Goal: Task Accomplishment & Management: Manage account settings

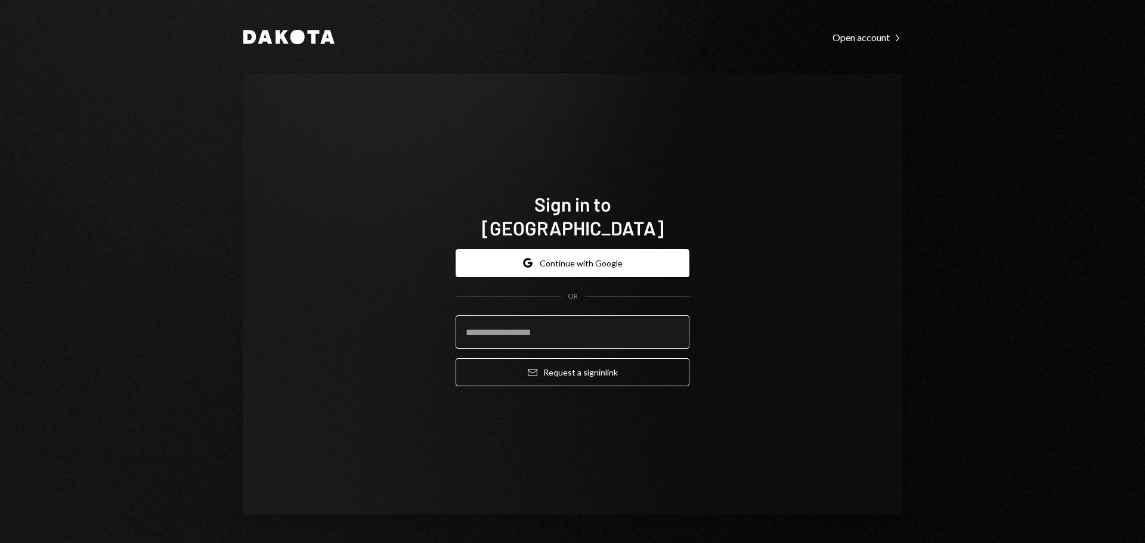
drag, startPoint x: 544, startPoint y: 310, endPoint x: 553, endPoint y: 330, distance: 22.2
click at [544, 315] on input "email" at bounding box center [573, 331] width 234 height 33
type input "**********"
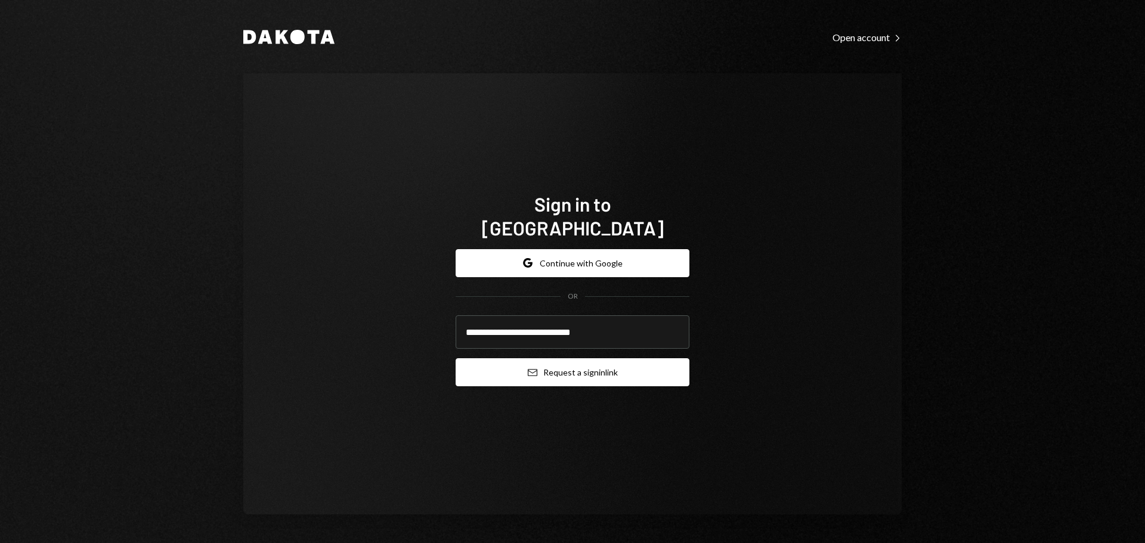
click at [575, 364] on button "Email Request a sign in link" at bounding box center [573, 372] width 234 height 28
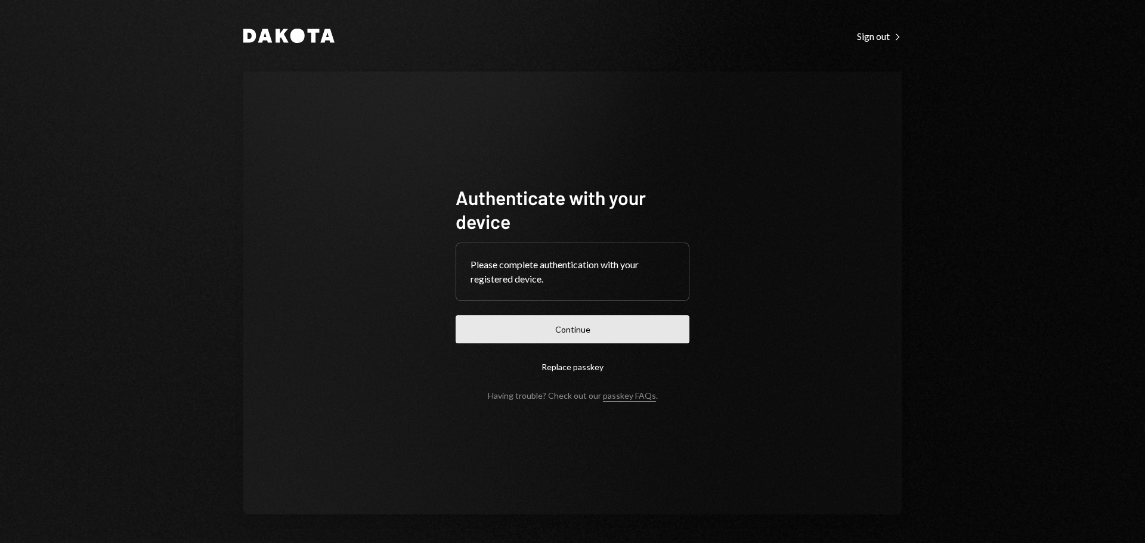
click at [586, 318] on button "Continue" at bounding box center [573, 329] width 234 height 28
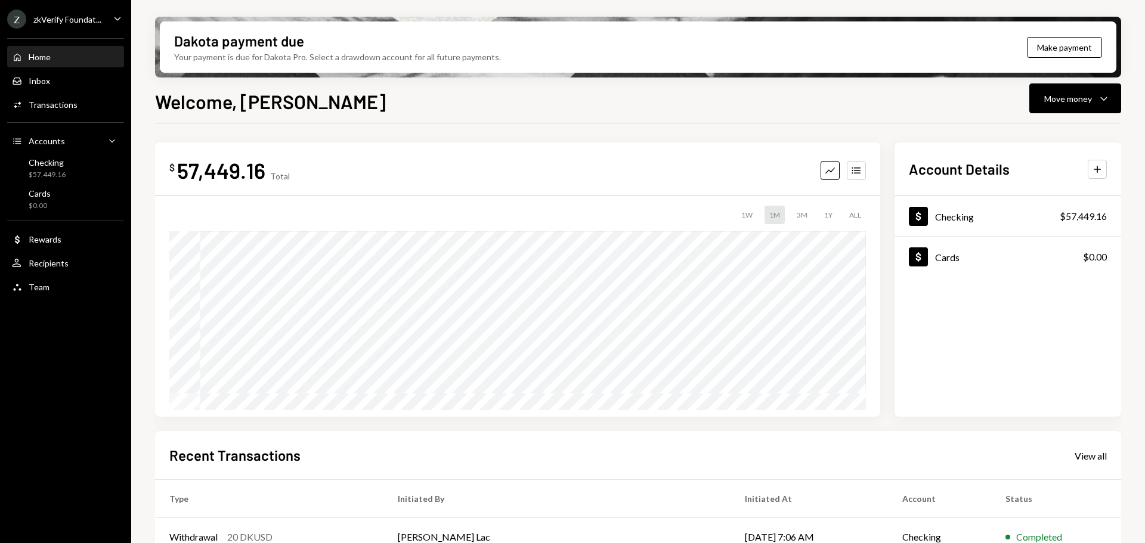
click at [54, 24] on div "zkVerify Foundat..." at bounding box center [67, 19] width 68 height 10
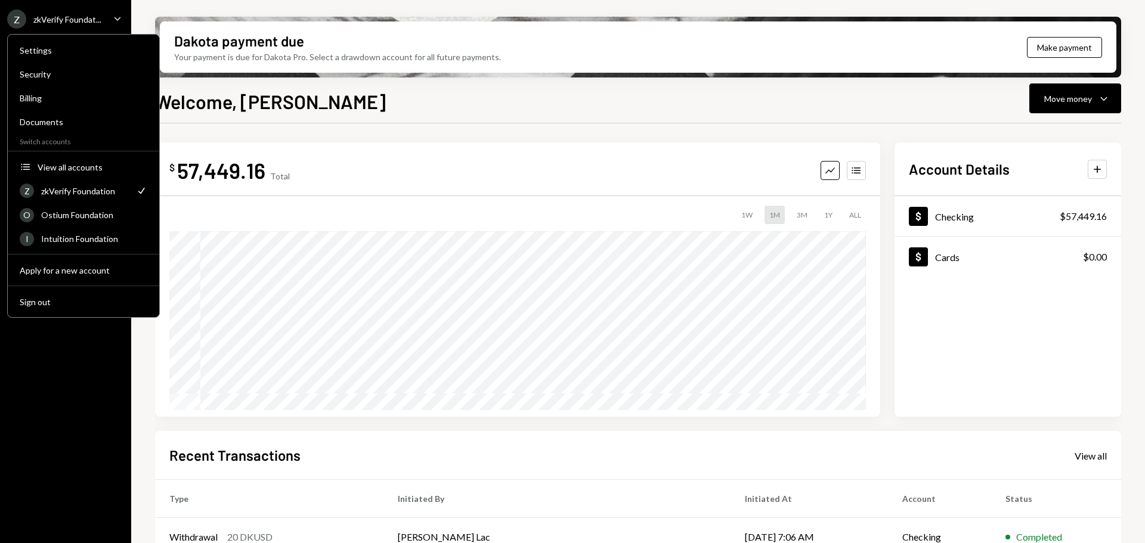
click at [79, 289] on div "Settings Security Billing Documents Switch accounts Accounts View all accounts …" at bounding box center [83, 176] width 153 height 284
click at [82, 299] on div "Sign out" at bounding box center [84, 302] width 128 height 10
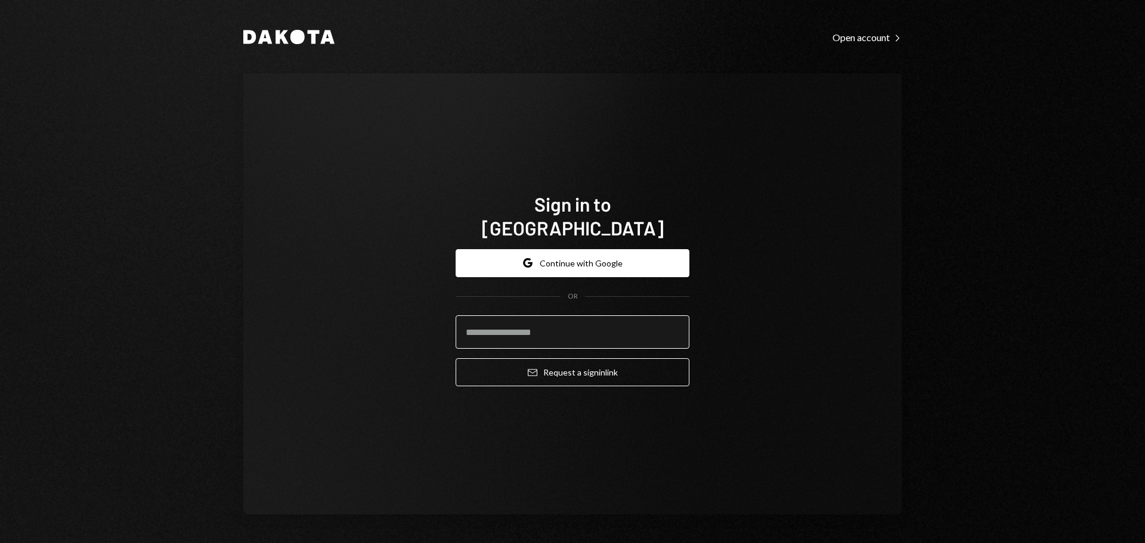
click at [568, 330] on input "email" at bounding box center [573, 331] width 234 height 33
type input "**********"
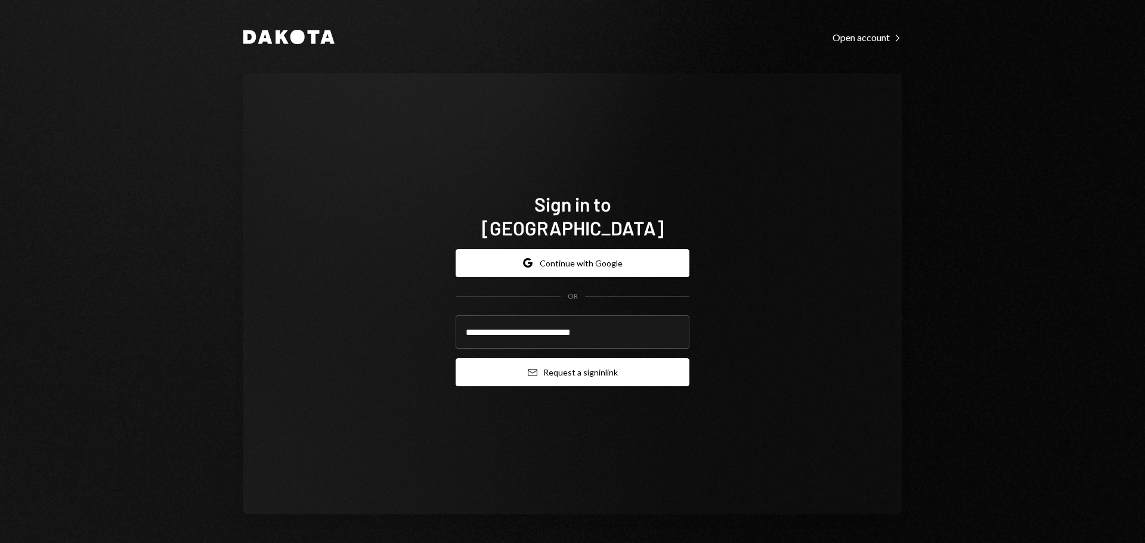
click at [552, 358] on button "Email Request a sign in link" at bounding box center [573, 372] width 234 height 28
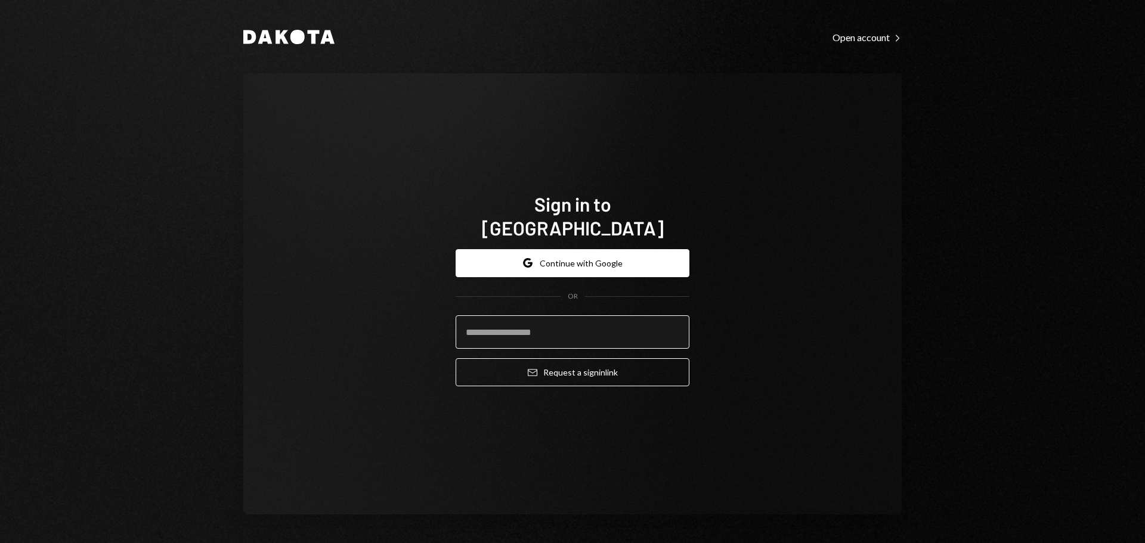
click at [581, 332] on input "email" at bounding box center [573, 331] width 234 height 33
click at [562, 315] on input "email" at bounding box center [573, 331] width 234 height 33
paste input "**********"
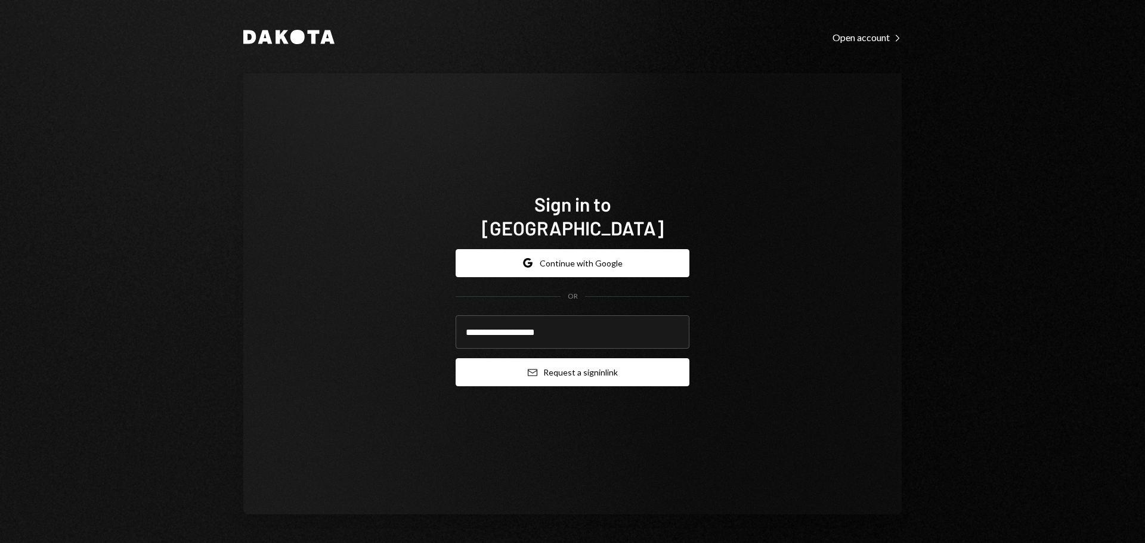
type input "**********"
click at [551, 358] on button "Email Request a sign in link" at bounding box center [573, 372] width 234 height 28
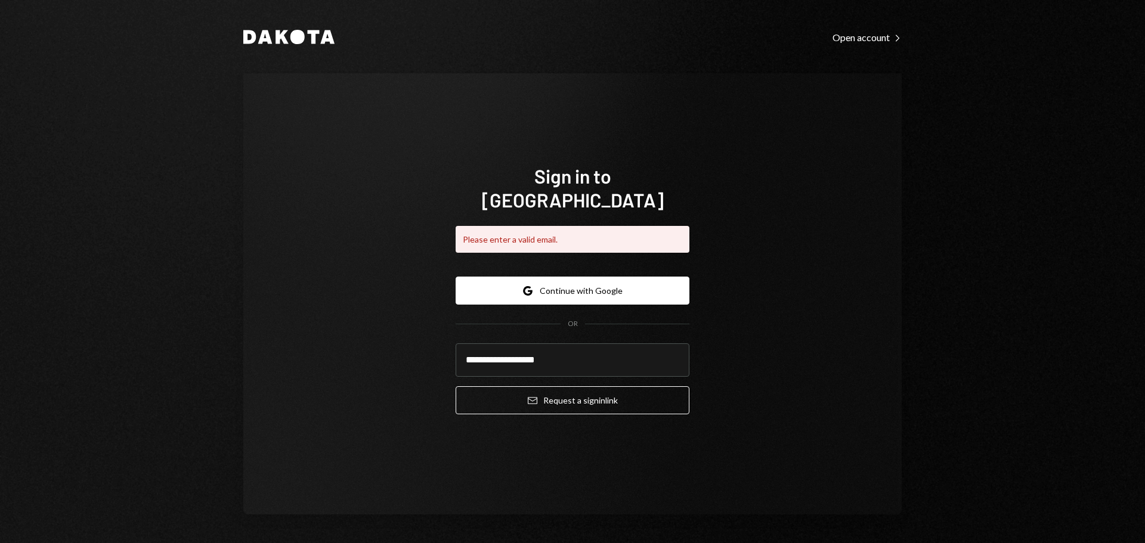
drag, startPoint x: 435, startPoint y: 152, endPoint x: 463, endPoint y: 164, distance: 29.9
click at [435, 152] on div "**********" at bounding box center [572, 293] width 658 height 441
click at [588, 343] on input "**********" at bounding box center [573, 359] width 234 height 33
drag, startPoint x: 593, startPoint y: 347, endPoint x: 438, endPoint y: 346, distance: 155.0
click at [438, 346] on div "**********" at bounding box center [572, 293] width 658 height 441
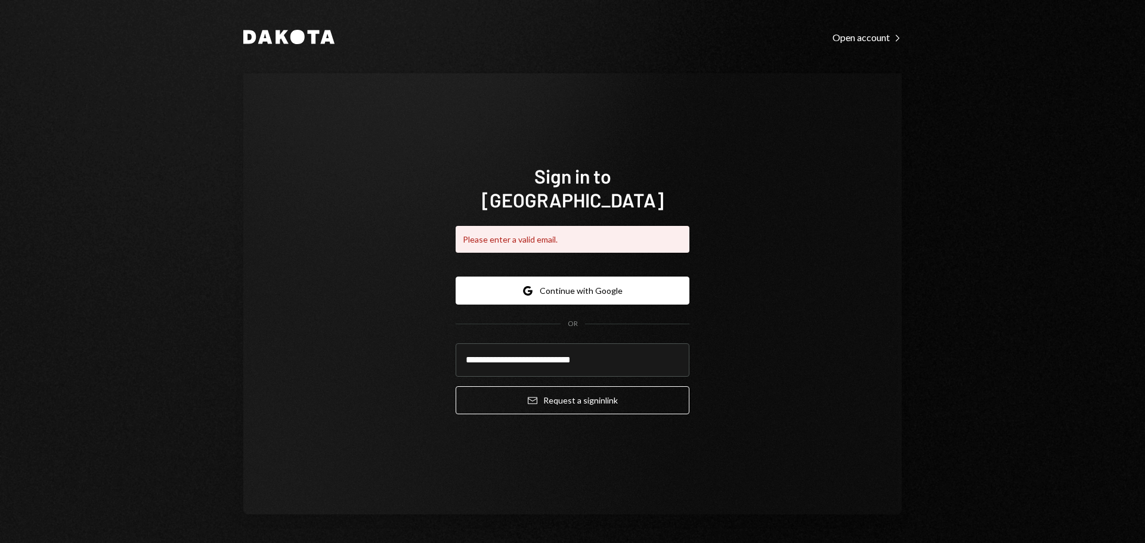
type input "**********"
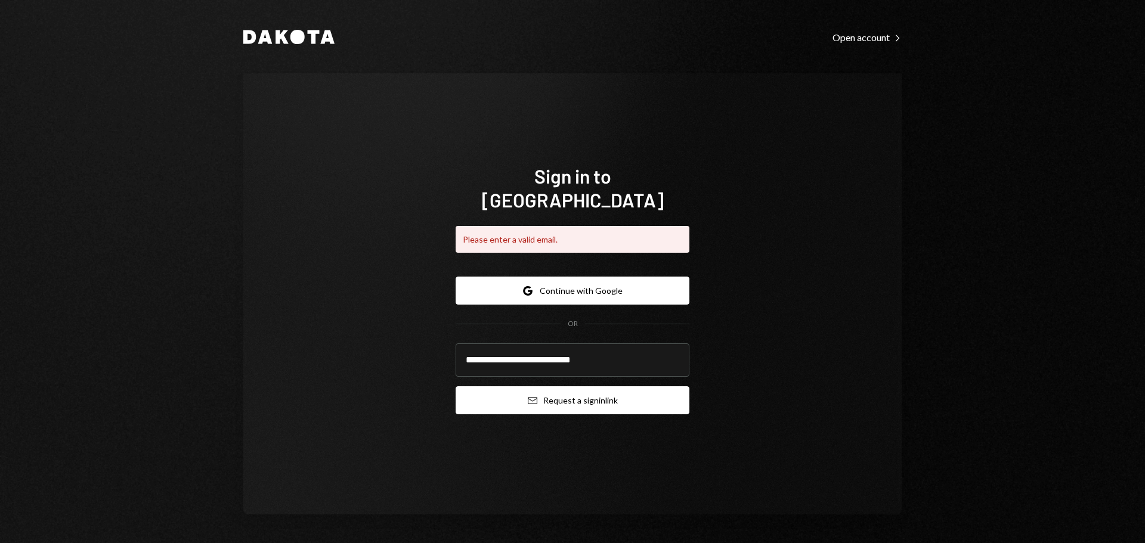
drag, startPoint x: 584, startPoint y: 389, endPoint x: 583, endPoint y: 382, distance: 7.3
click at [584, 387] on button "Email Request a sign in link" at bounding box center [573, 400] width 234 height 28
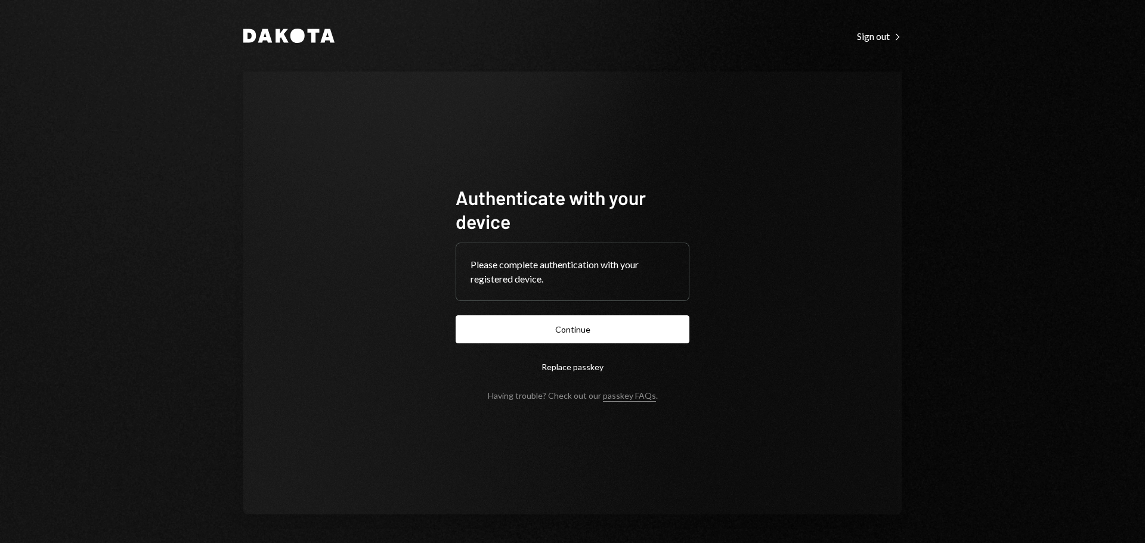
drag, startPoint x: 648, startPoint y: 329, endPoint x: 657, endPoint y: 326, distance: 9.6
click at [648, 330] on button "Continue" at bounding box center [573, 329] width 234 height 28
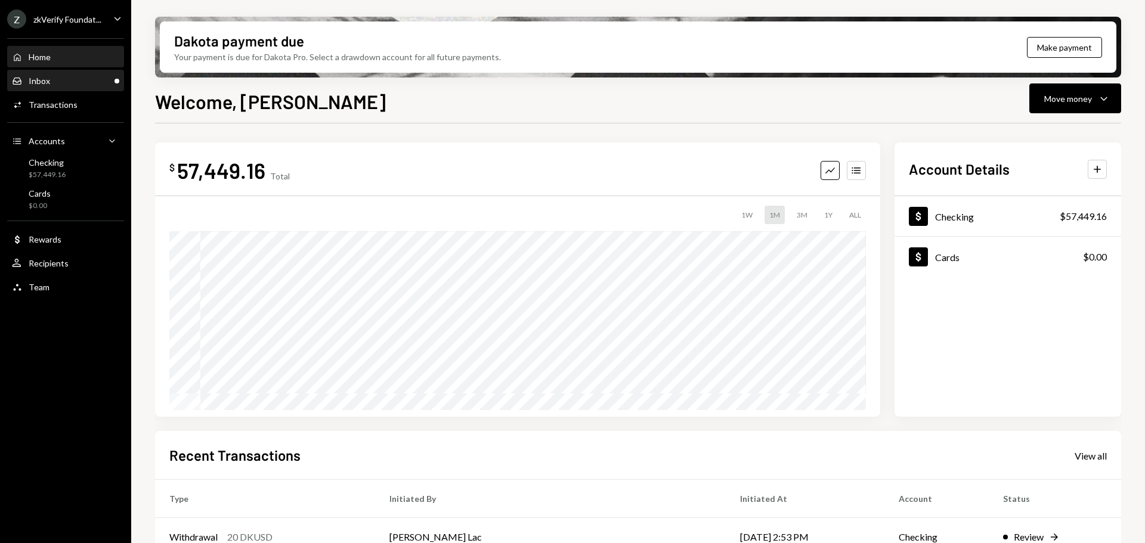
click at [76, 74] on div "Inbox Inbox" at bounding box center [65, 81] width 107 height 20
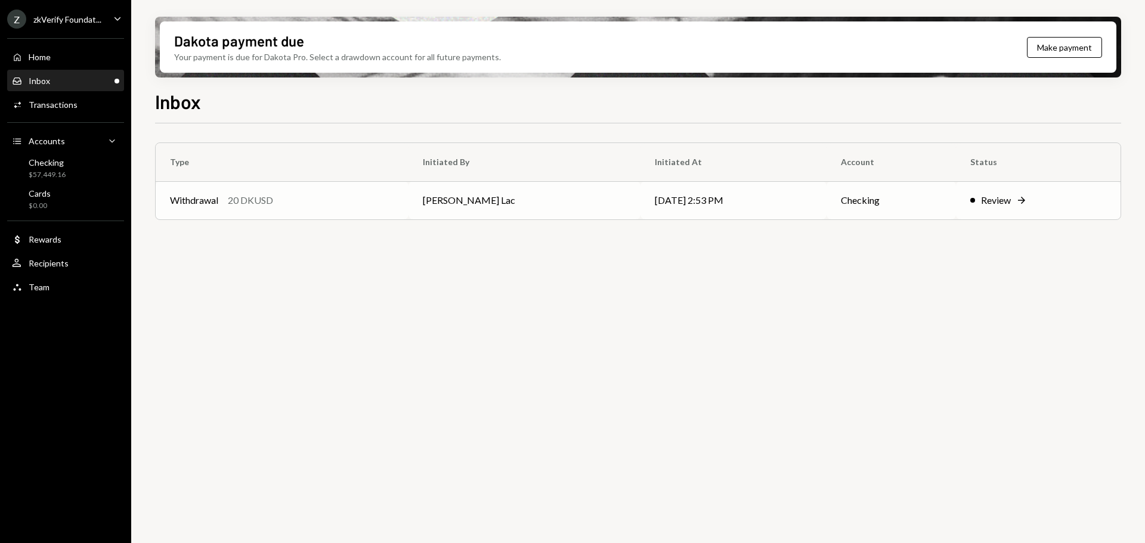
click at [394, 201] on div "Withdrawal 20 DKUSD" at bounding box center [282, 200] width 224 height 14
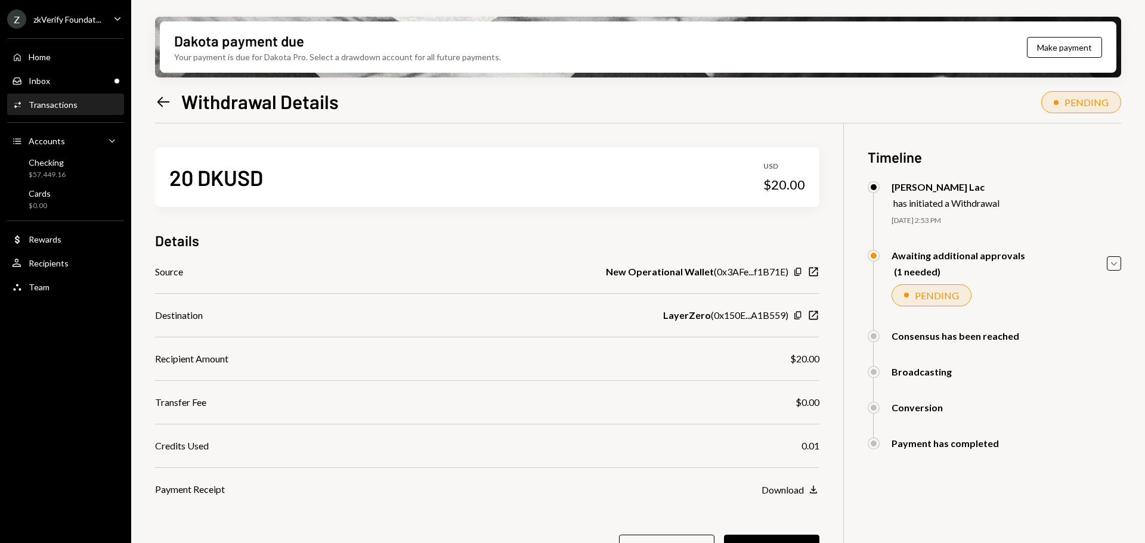
scroll to position [95, 0]
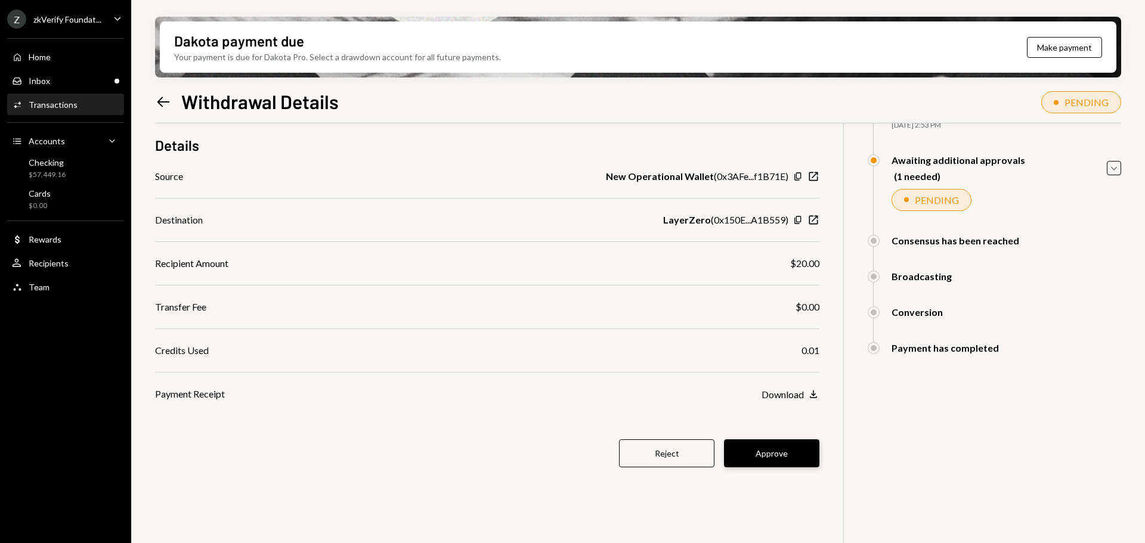
click at [774, 460] on button "Approve" at bounding box center [771, 453] width 95 height 28
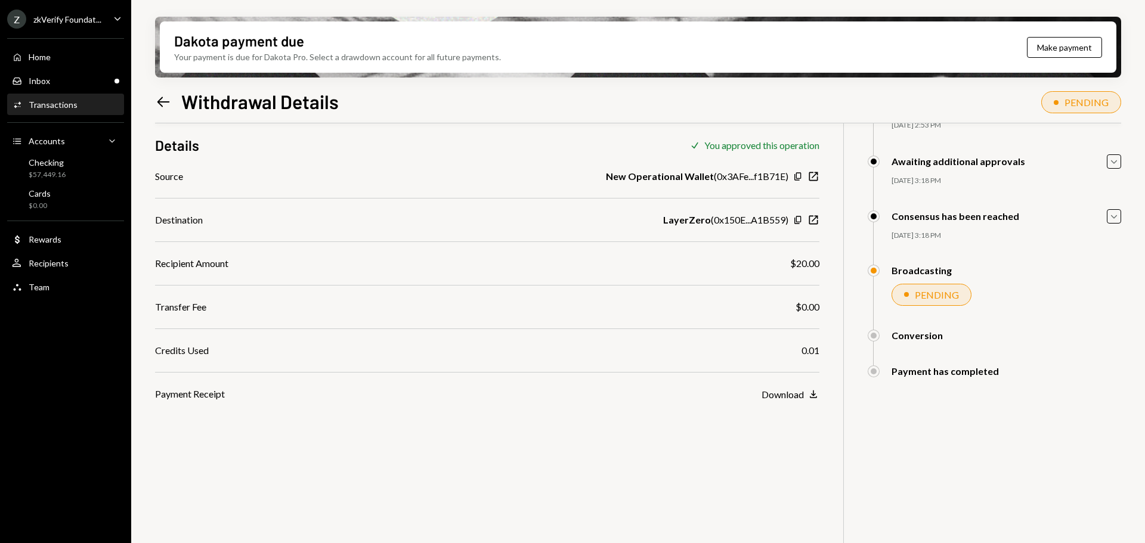
click at [33, 93] on div "Home Home Inbox Inbox Activities Transactions Accounts Accounts Caret Down Chec…" at bounding box center [65, 165] width 131 height 269
click at [45, 79] on div "Inbox" at bounding box center [39, 81] width 21 height 10
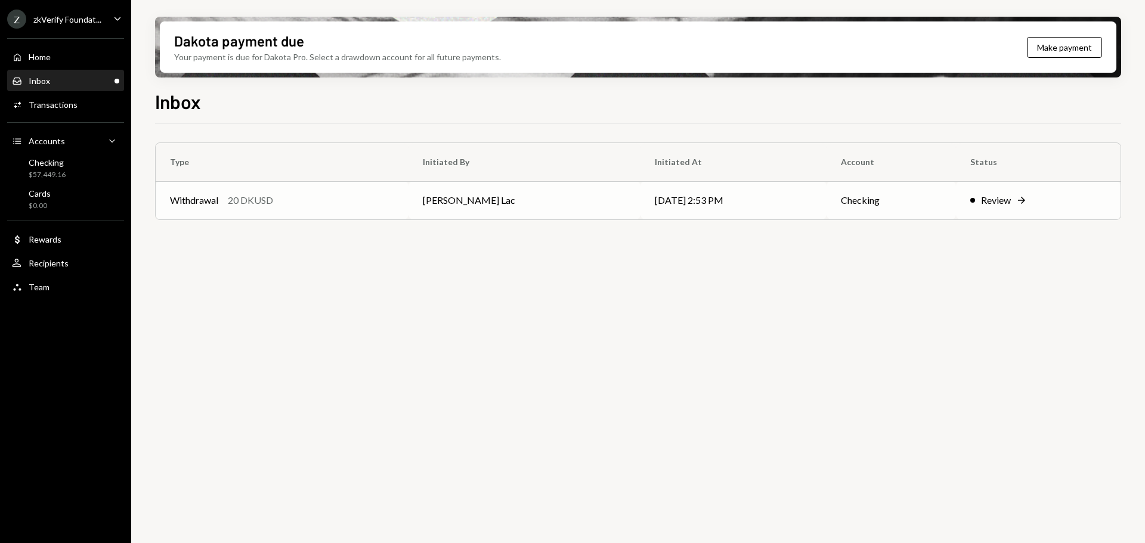
click at [283, 209] on td "Withdrawal 20 DKUSD" at bounding box center [282, 200] width 253 height 38
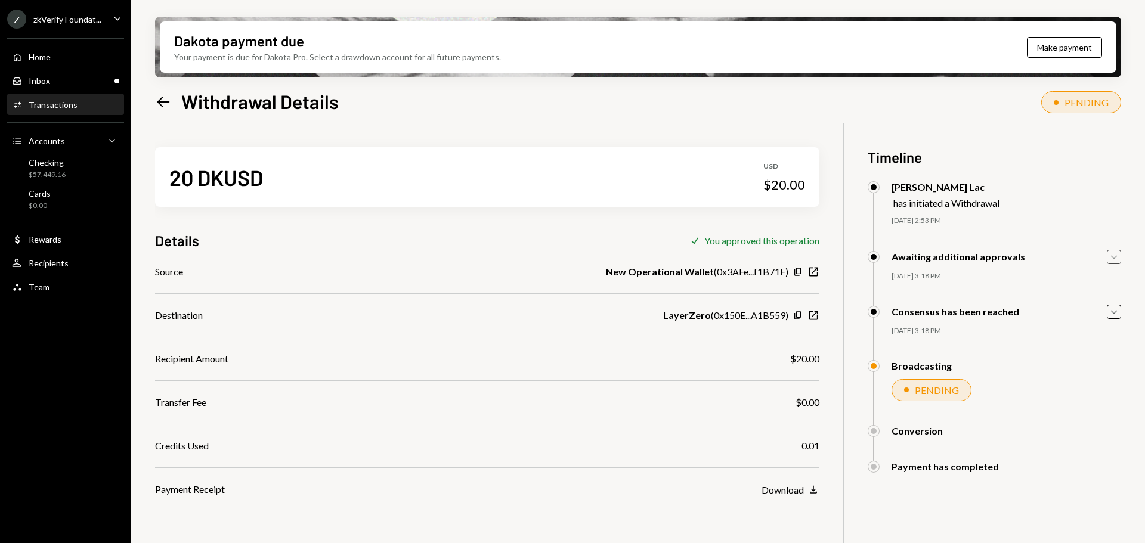
click at [1119, 252] on icon "Caret Down" at bounding box center [1113, 256] width 13 height 13
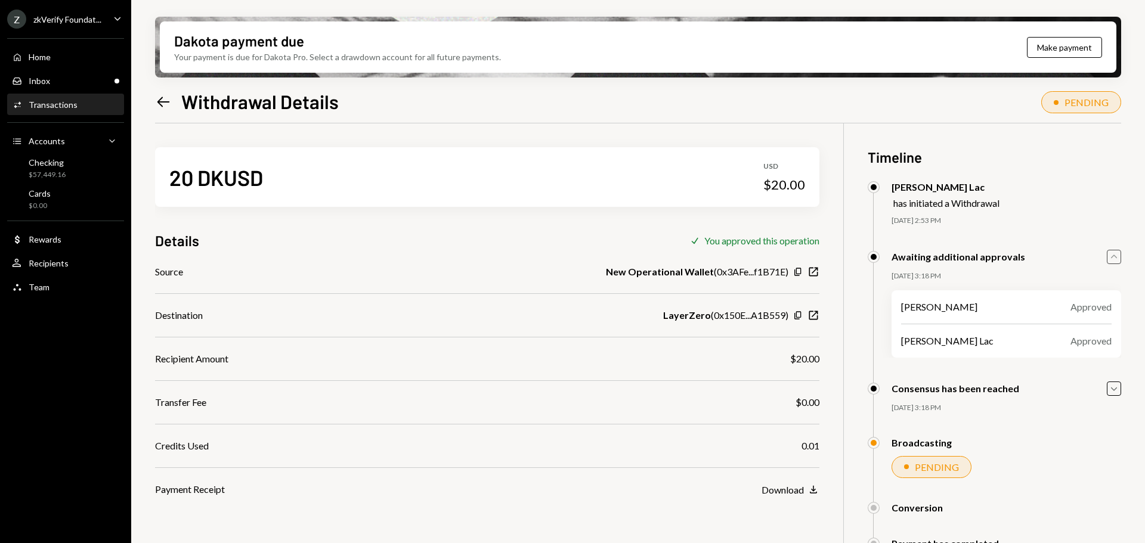
scroll to position [95, 0]
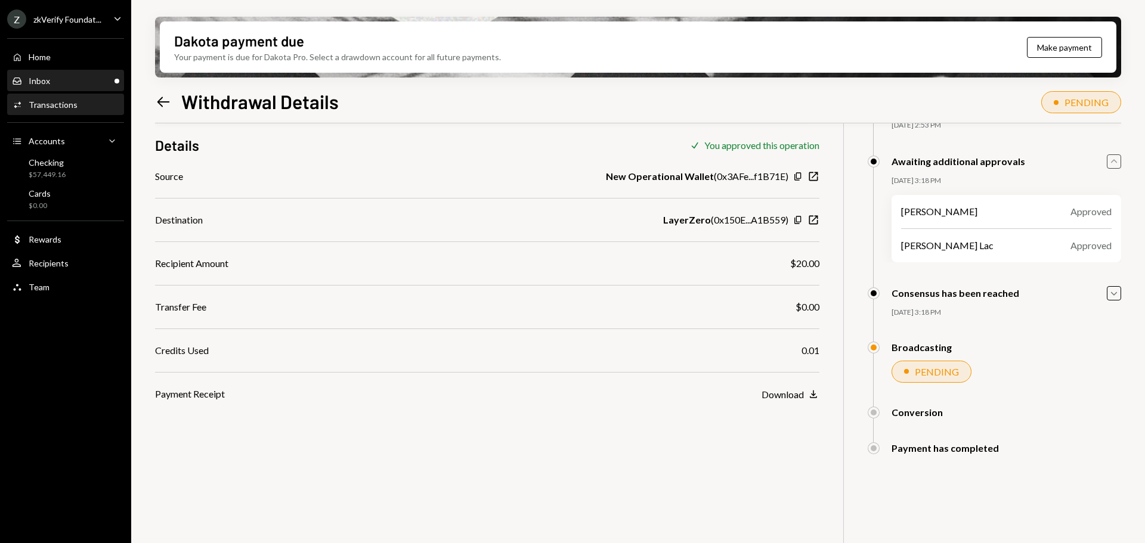
click at [73, 83] on div "Inbox Inbox" at bounding box center [65, 81] width 107 height 11
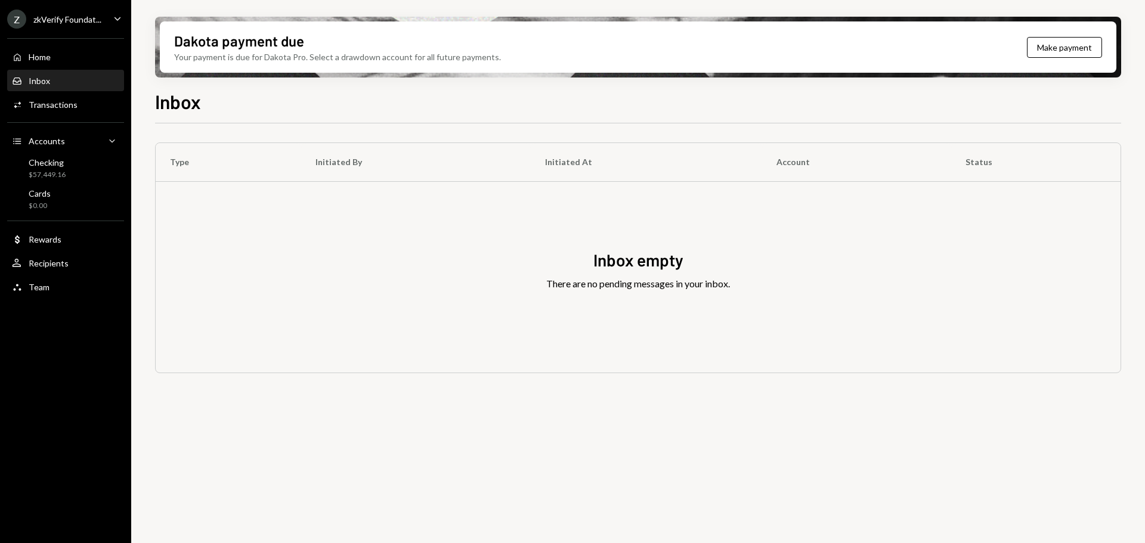
click at [75, 23] on div "zkVerify Foundat..." at bounding box center [67, 19] width 68 height 10
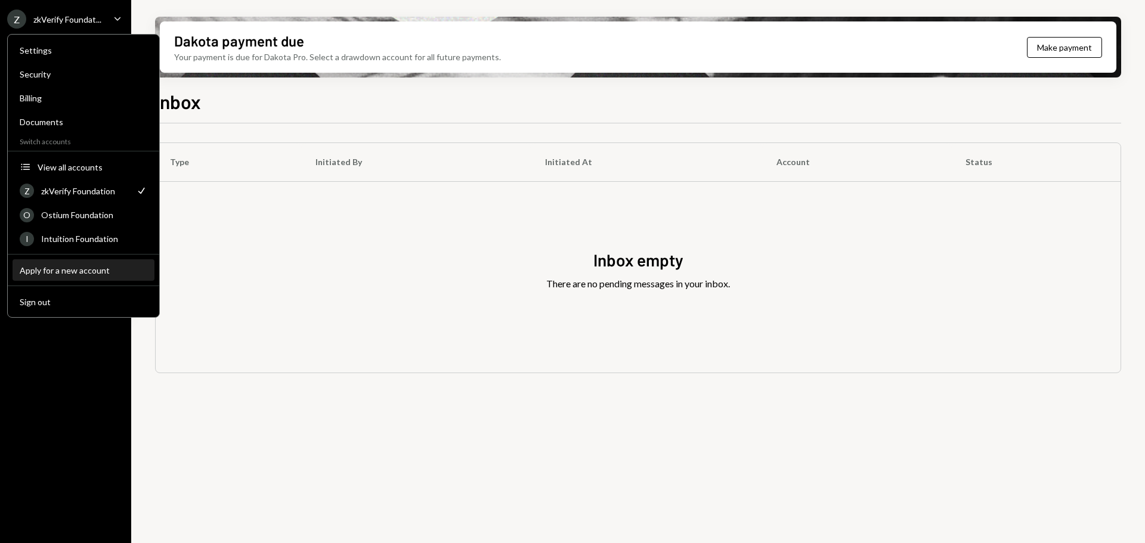
click at [74, 272] on div "Apply for a new account" at bounding box center [84, 270] width 128 height 10
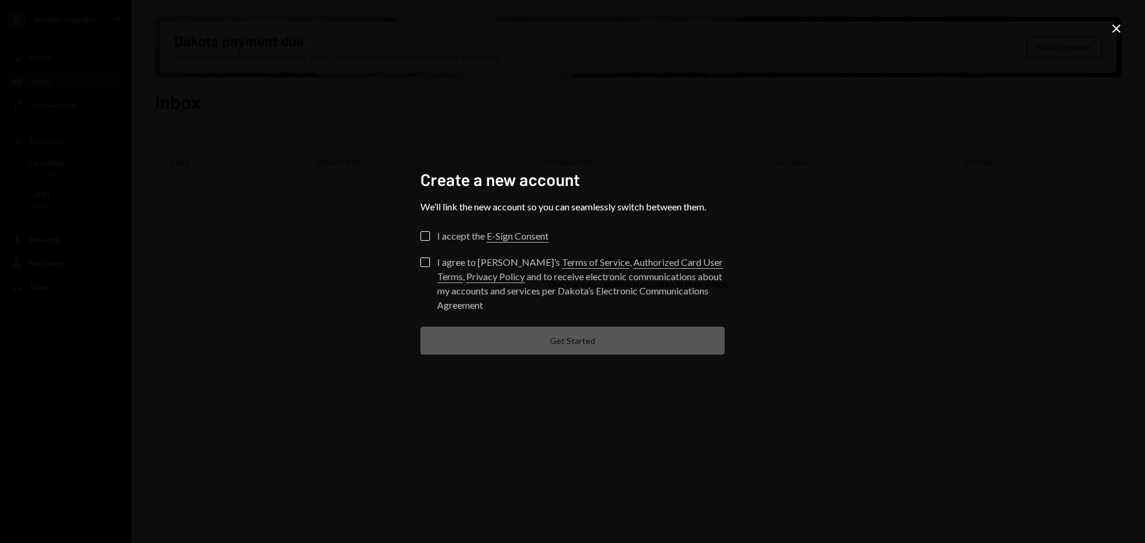
click at [812, 222] on div "Create a new account We’ll link the new account so you can seamlessly switch be…" at bounding box center [572, 271] width 1145 height 543
click at [1116, 29] on icon at bounding box center [1116, 28] width 8 height 8
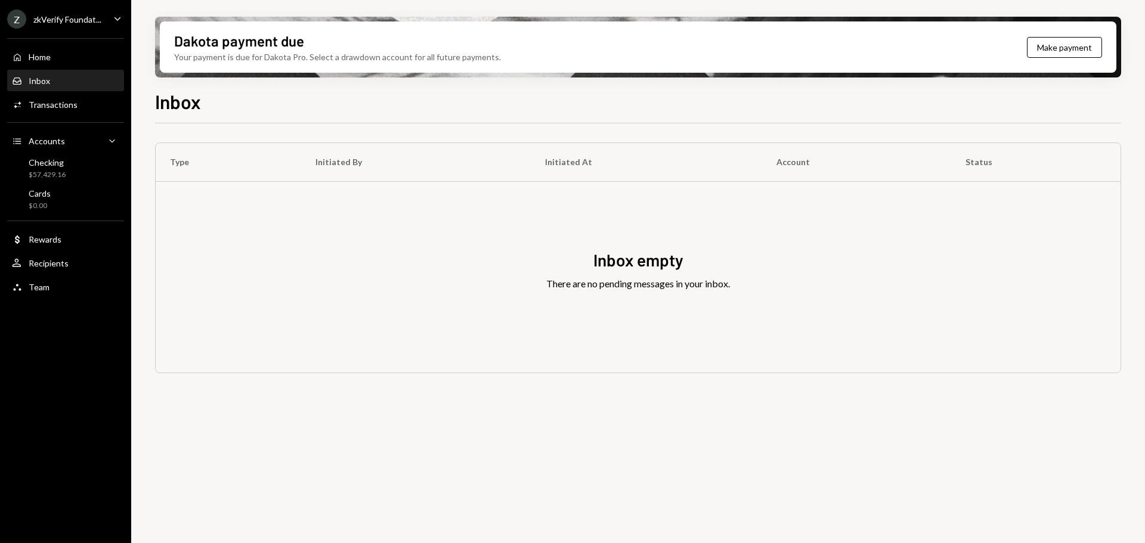
click at [113, 23] on icon "Caret Down" at bounding box center [117, 18] width 13 height 13
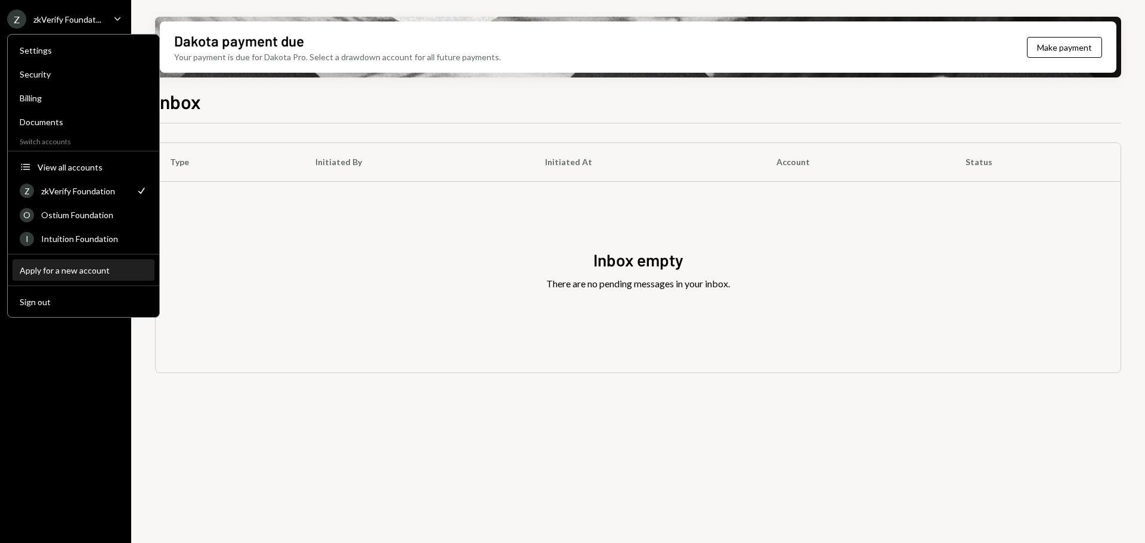
click at [78, 274] on div "Apply for a new account" at bounding box center [84, 270] width 128 height 10
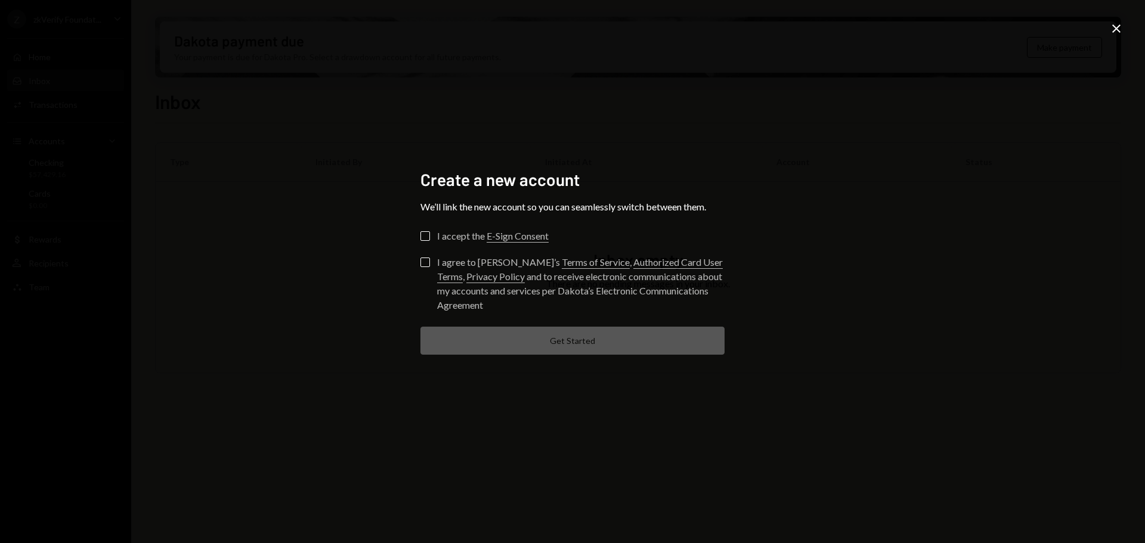
drag, startPoint x: 983, startPoint y: 167, endPoint x: 1021, endPoint y: 70, distance: 103.6
click at [986, 163] on div "Create a new account We’ll link the new account so you can seamlessly switch be…" at bounding box center [572, 271] width 1145 height 543
click at [1117, 24] on icon "Close" at bounding box center [1116, 28] width 14 height 14
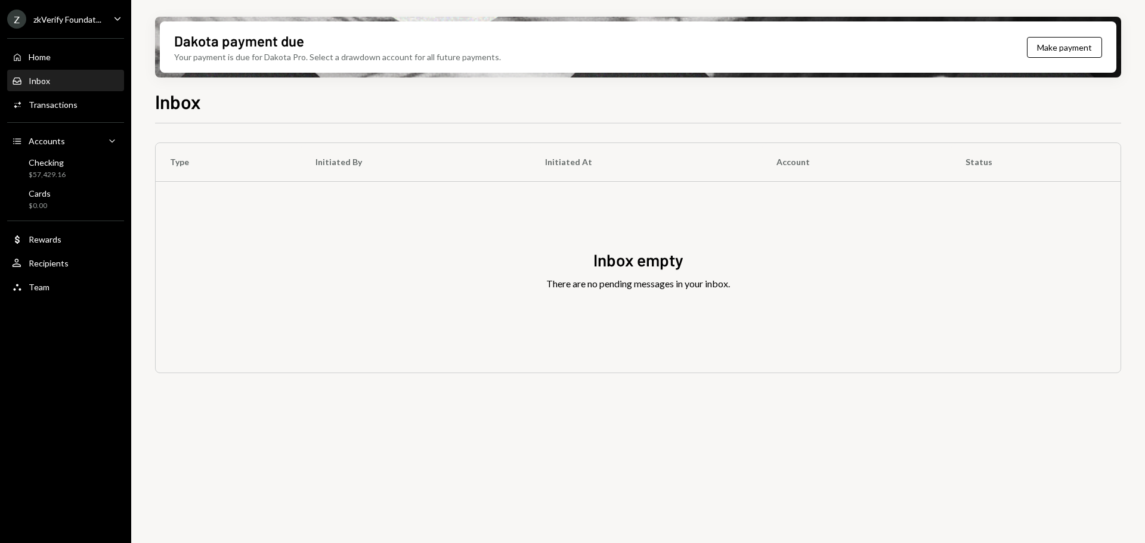
click at [76, 21] on div "zkVerify Foundat..." at bounding box center [67, 19] width 68 height 10
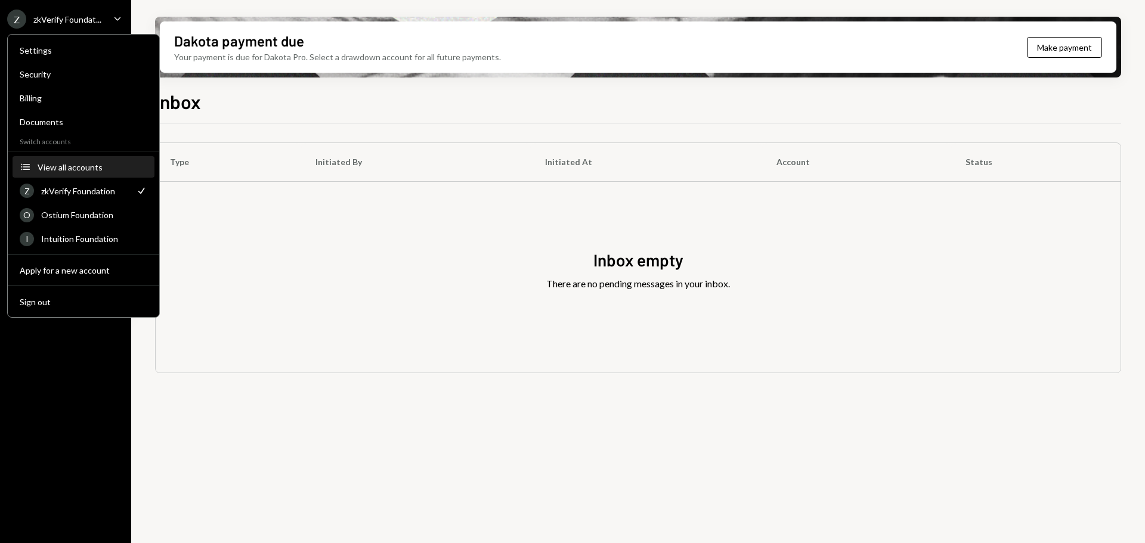
click at [43, 173] on button "Accounts View all accounts" at bounding box center [84, 167] width 142 height 21
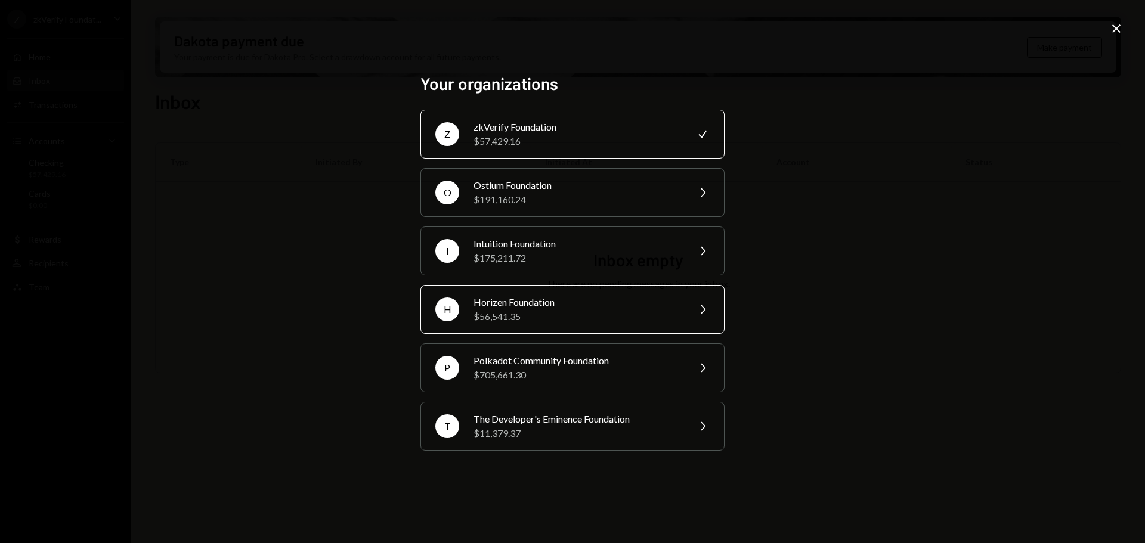
click at [521, 320] on div "$56,541.35" at bounding box center [577, 316] width 208 height 14
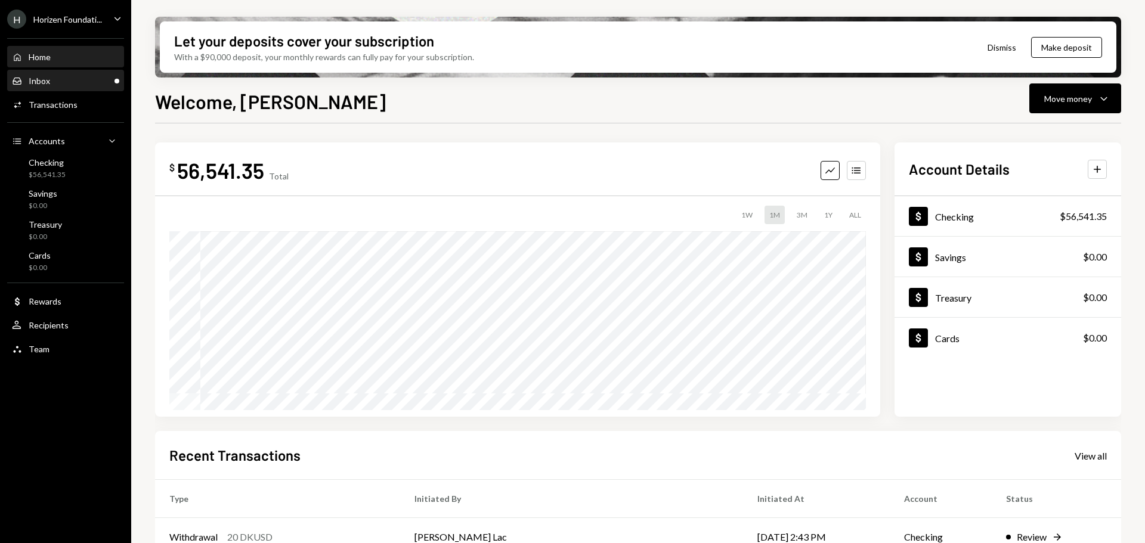
click at [77, 79] on div "Inbox Inbox" at bounding box center [65, 81] width 107 height 11
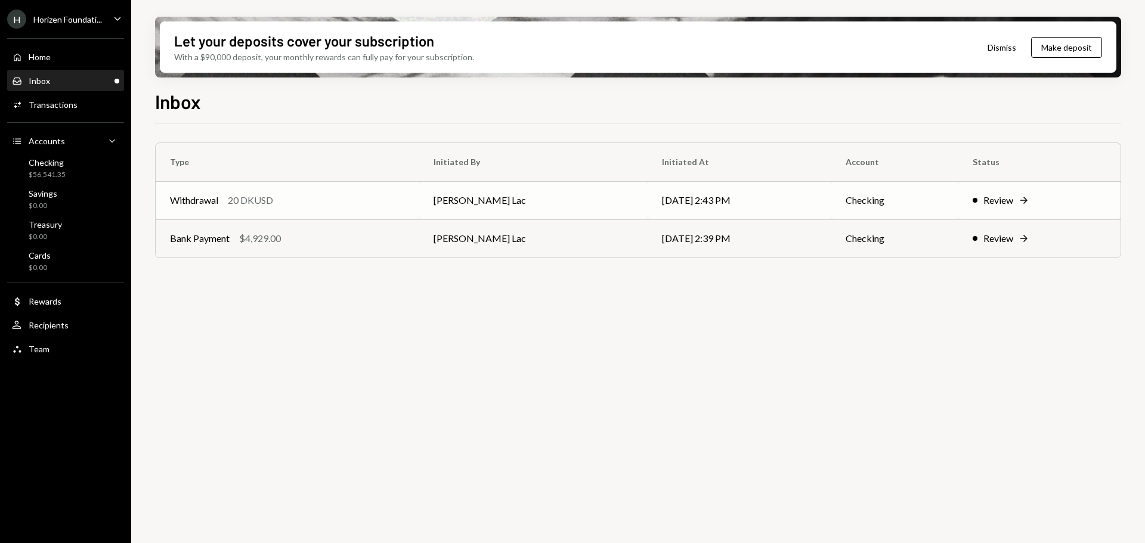
click at [272, 206] on div "20 DKUSD" at bounding box center [250, 200] width 45 height 14
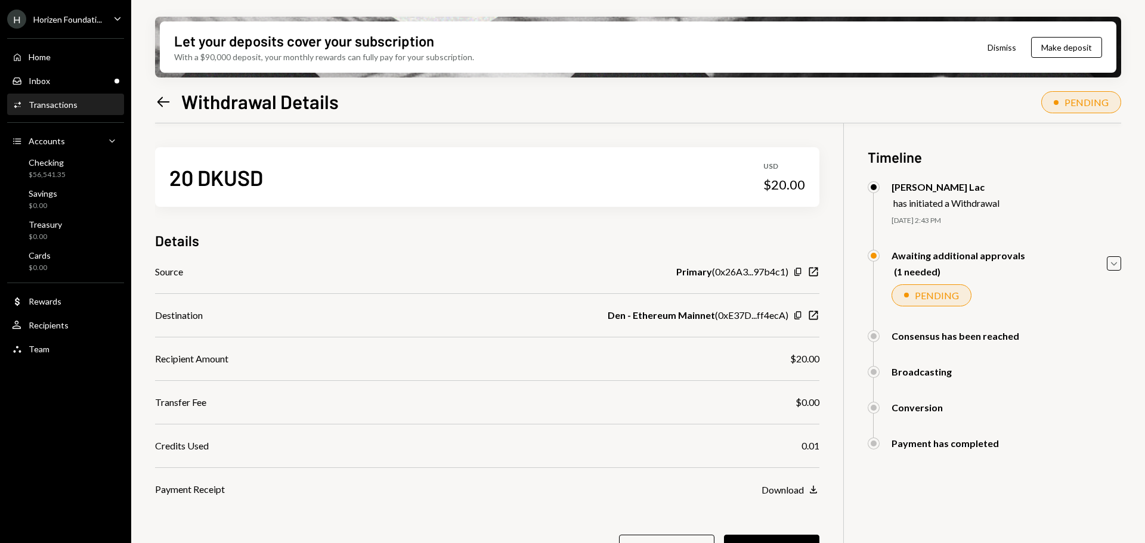
scroll to position [95, 0]
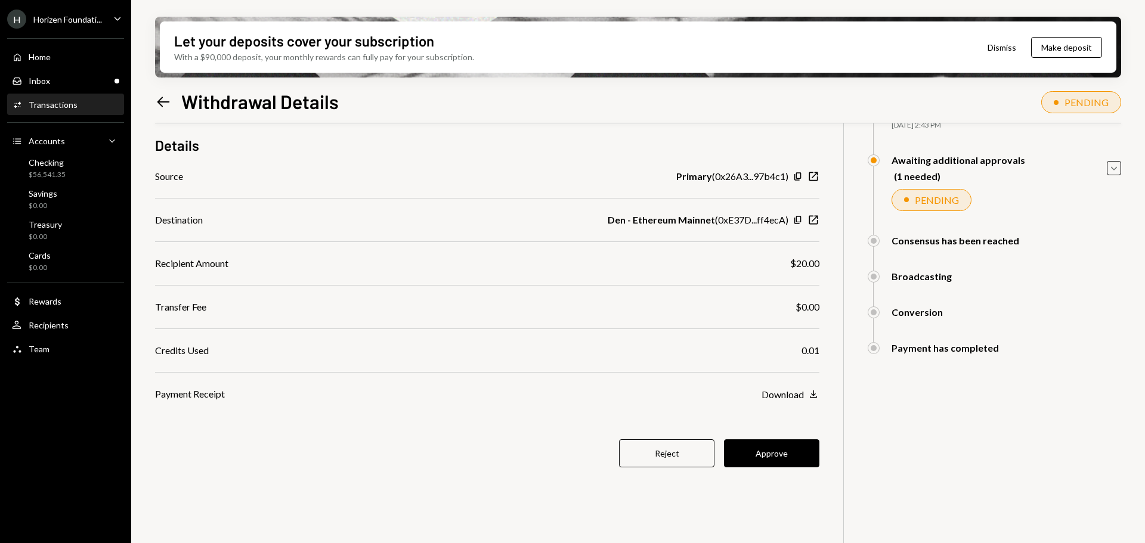
click at [780, 459] on button "Approve" at bounding box center [771, 453] width 95 height 28
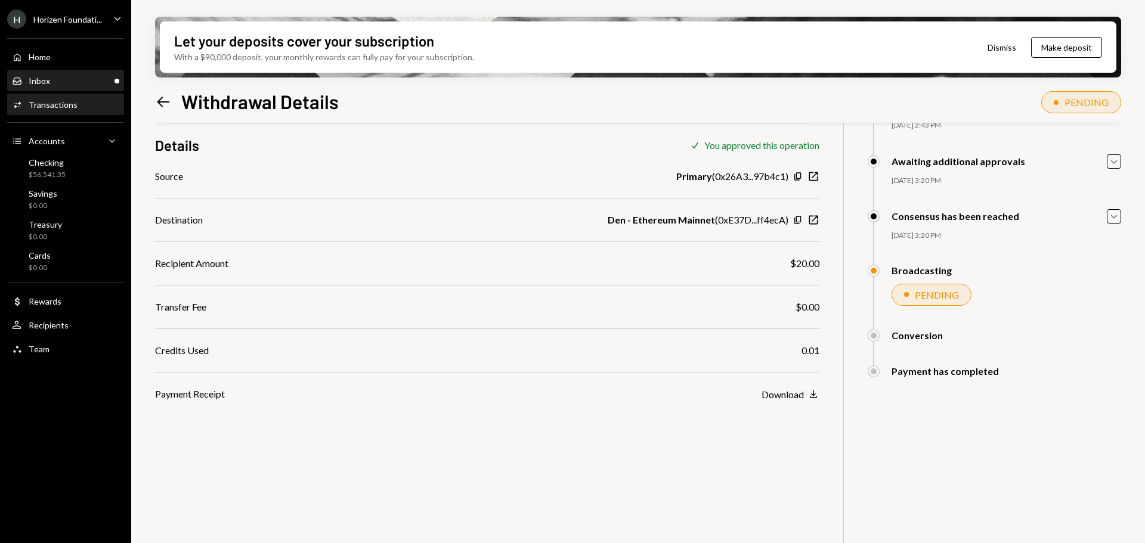
click at [80, 83] on div "Inbox Inbox" at bounding box center [65, 81] width 107 height 11
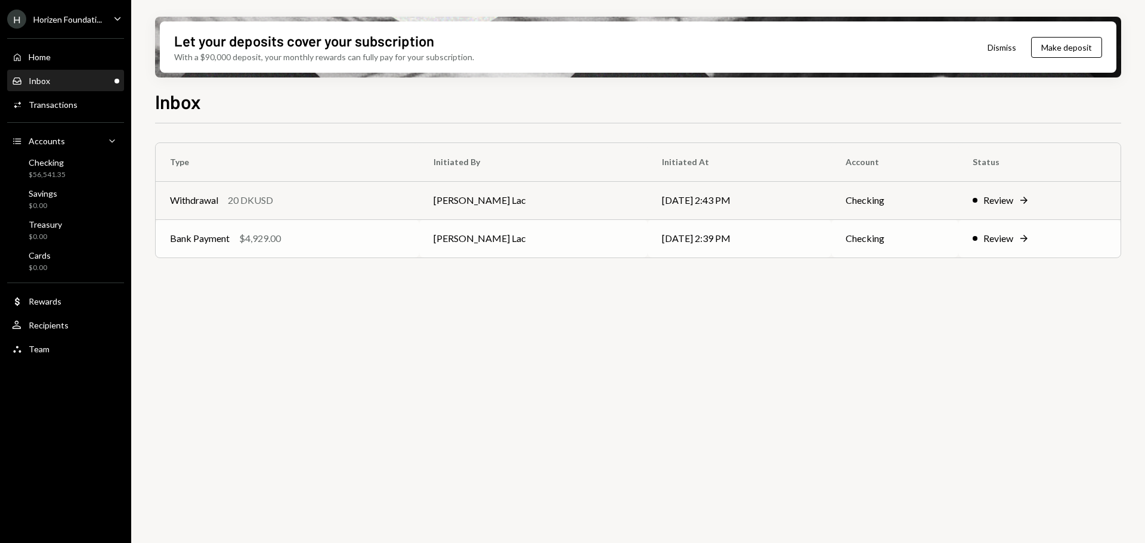
click at [338, 246] on div "Bank Payment $4,929.00" at bounding box center [287, 238] width 235 height 14
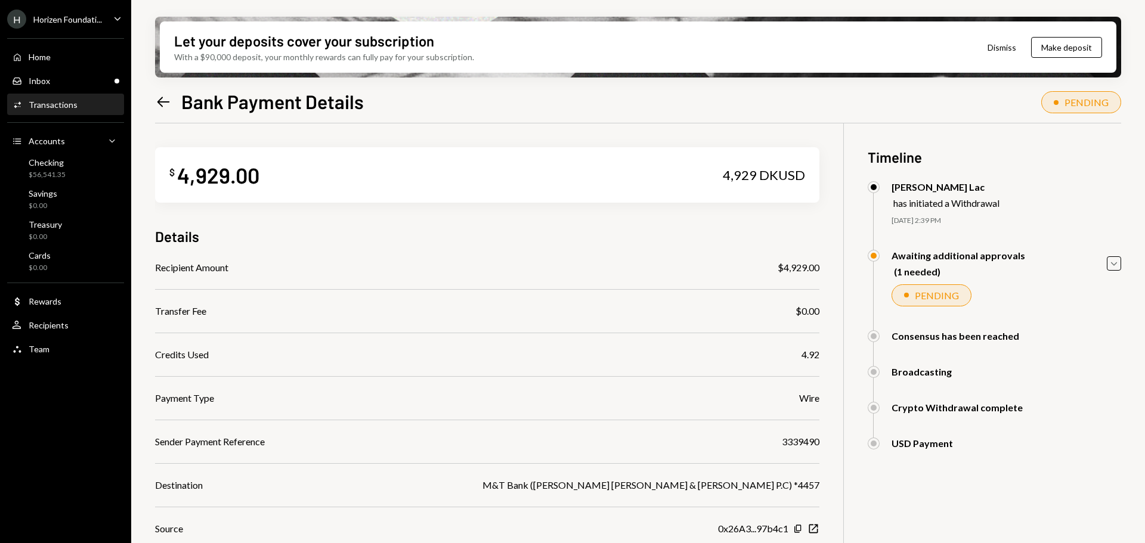
scroll to position [113, 0]
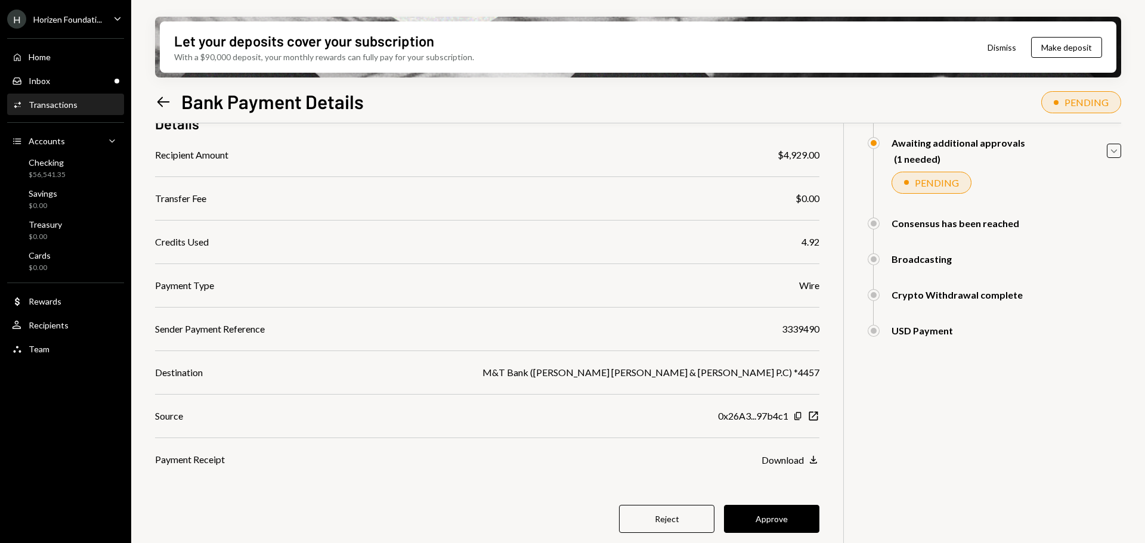
click at [775, 525] on button "Approve" at bounding box center [771, 519] width 95 height 28
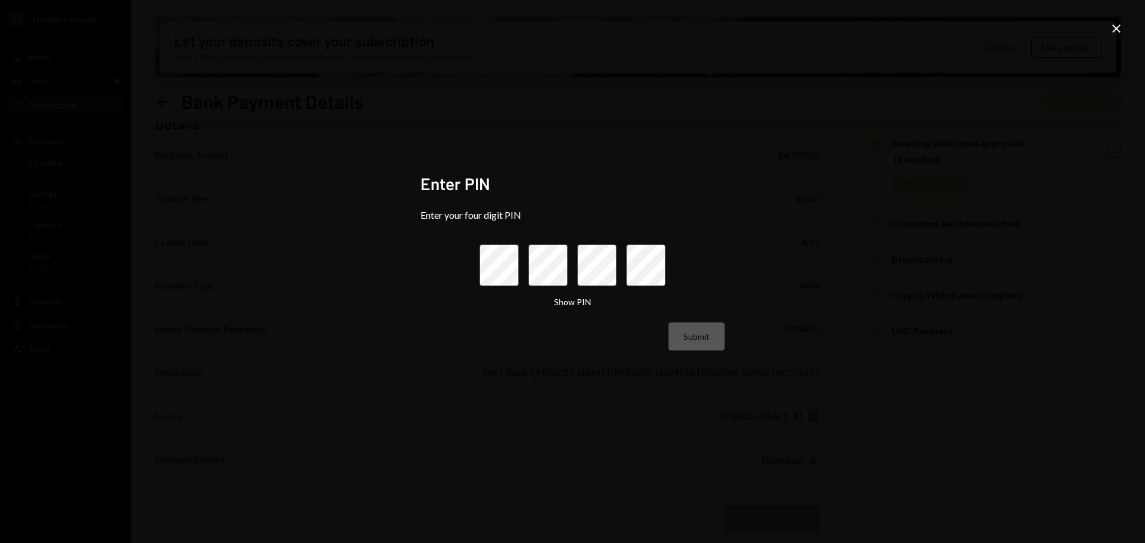
drag, startPoint x: 1115, startPoint y: 27, endPoint x: 1110, endPoint y: 32, distance: 6.3
click at [1117, 29] on icon at bounding box center [1116, 28] width 8 height 8
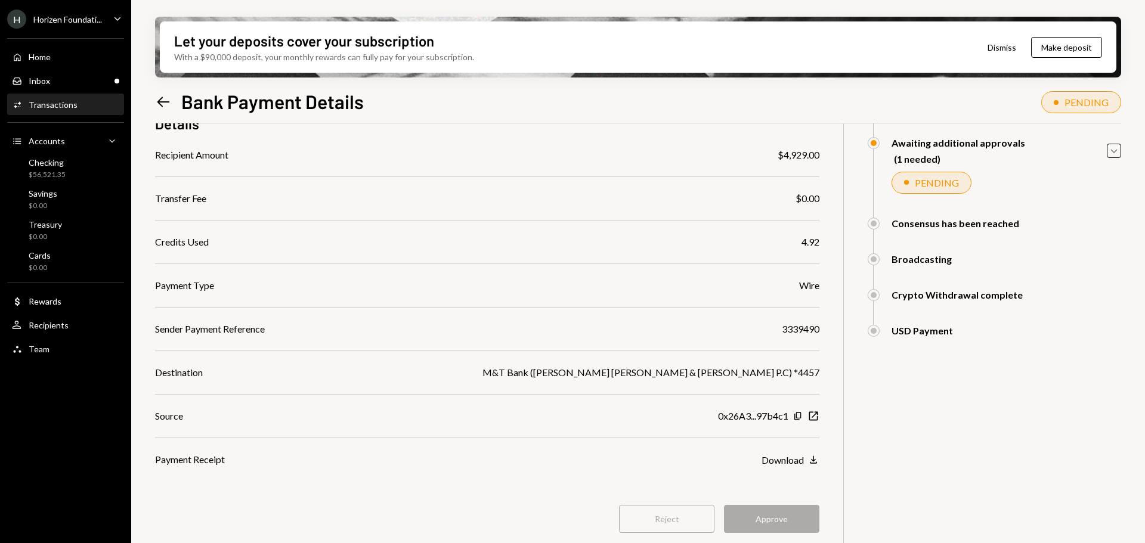
scroll to position [0, 0]
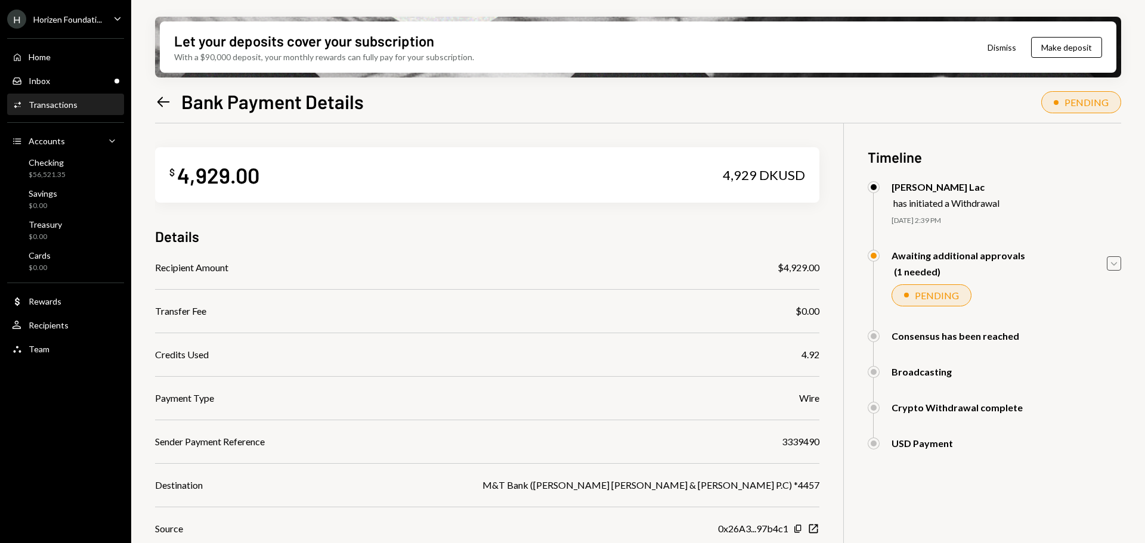
click at [1113, 266] on icon "Caret Down" at bounding box center [1113, 263] width 13 height 13
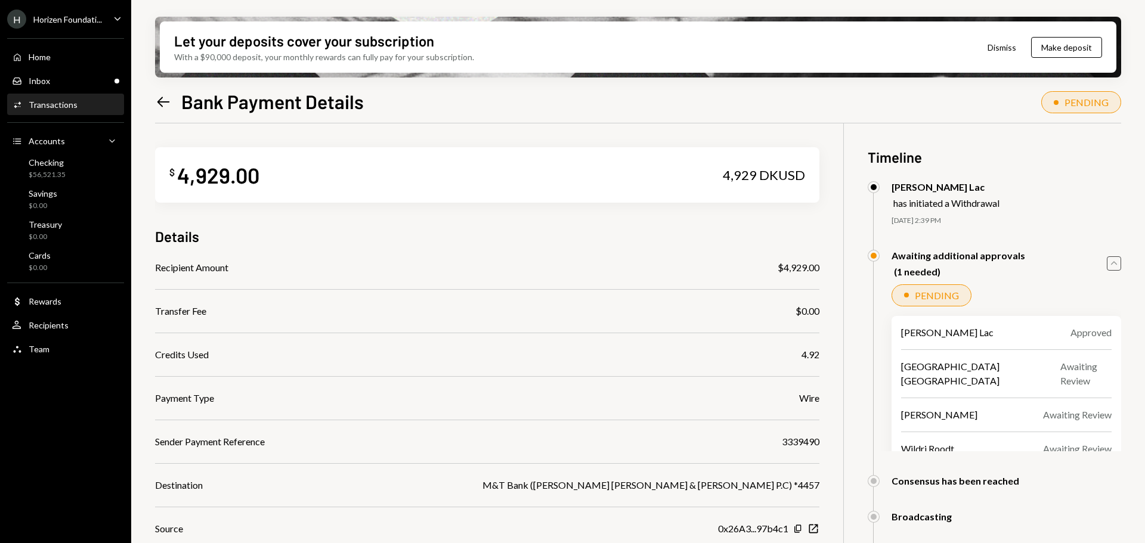
scroll to position [113, 0]
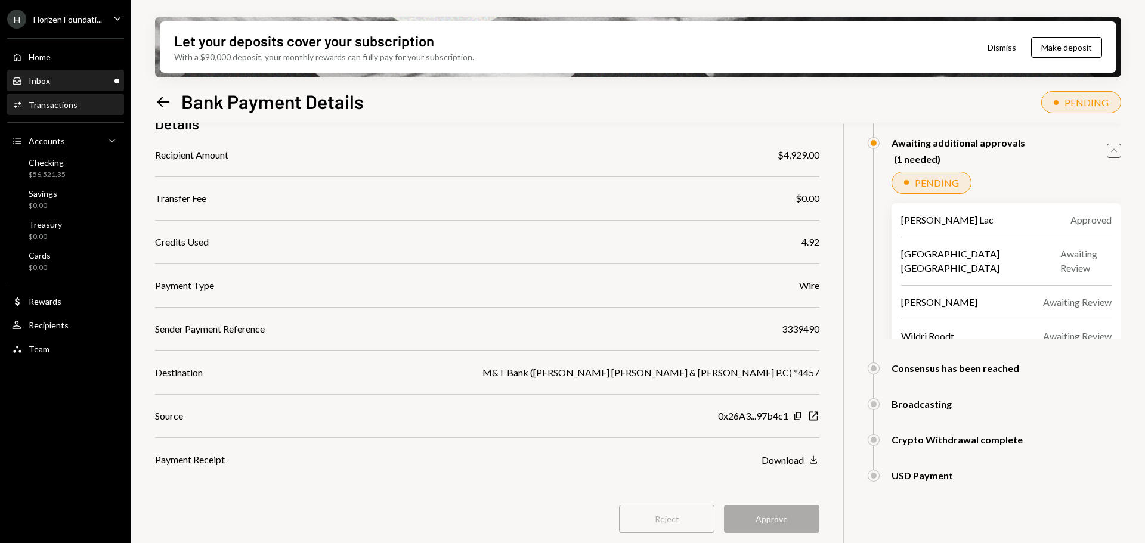
click at [49, 81] on div "Inbox Inbox" at bounding box center [65, 81] width 107 height 11
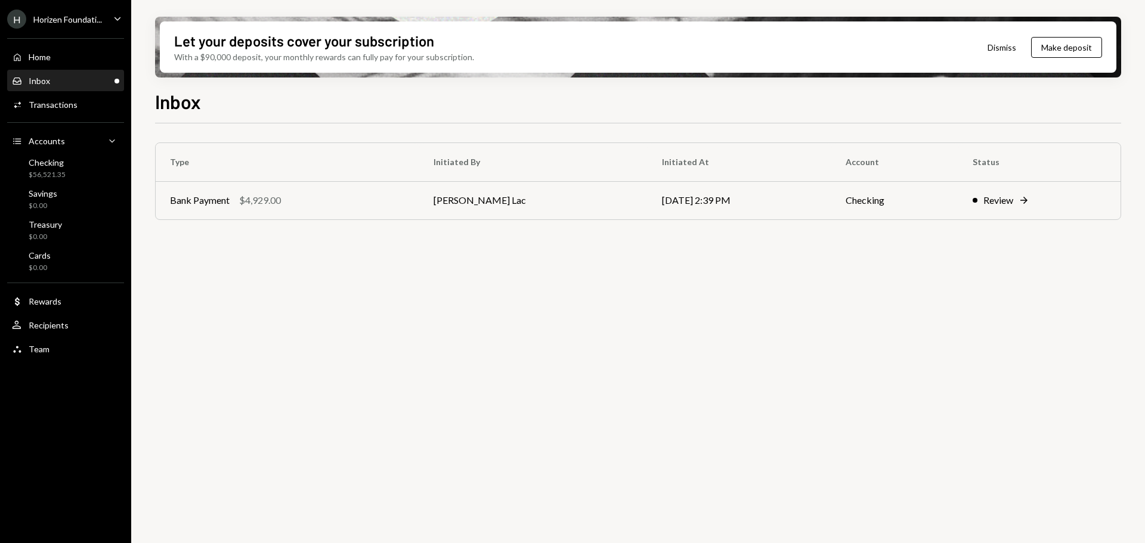
click at [316, 224] on div "Type Initiated By Initiated At Account Status Bank Payment $4,929.00 Harrison L…" at bounding box center [638, 193] width 966 height 101
click at [337, 205] on div "Bank Payment $4,929.00" at bounding box center [287, 200] width 235 height 14
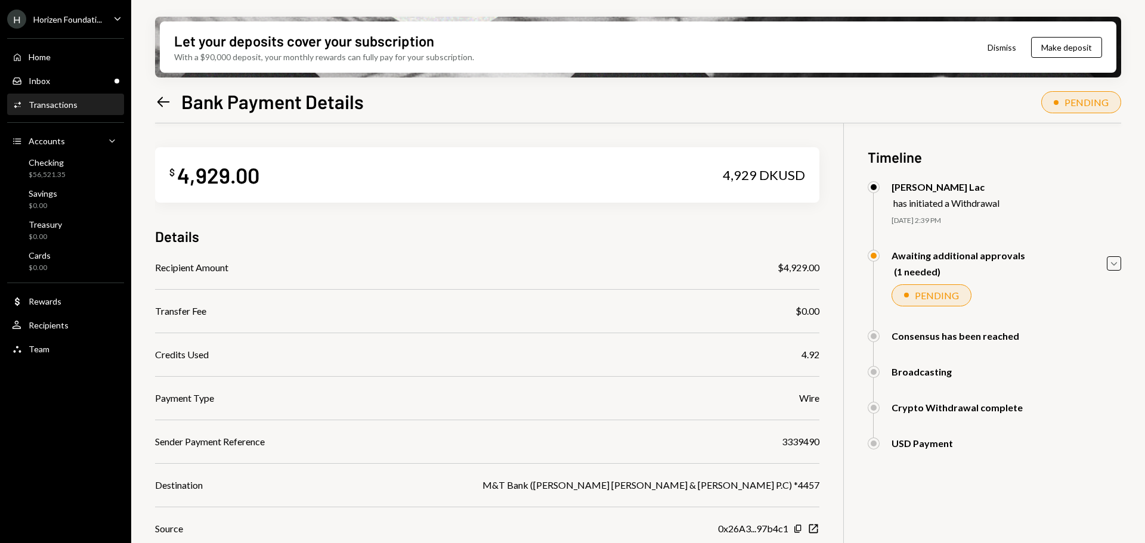
scroll to position [113, 0]
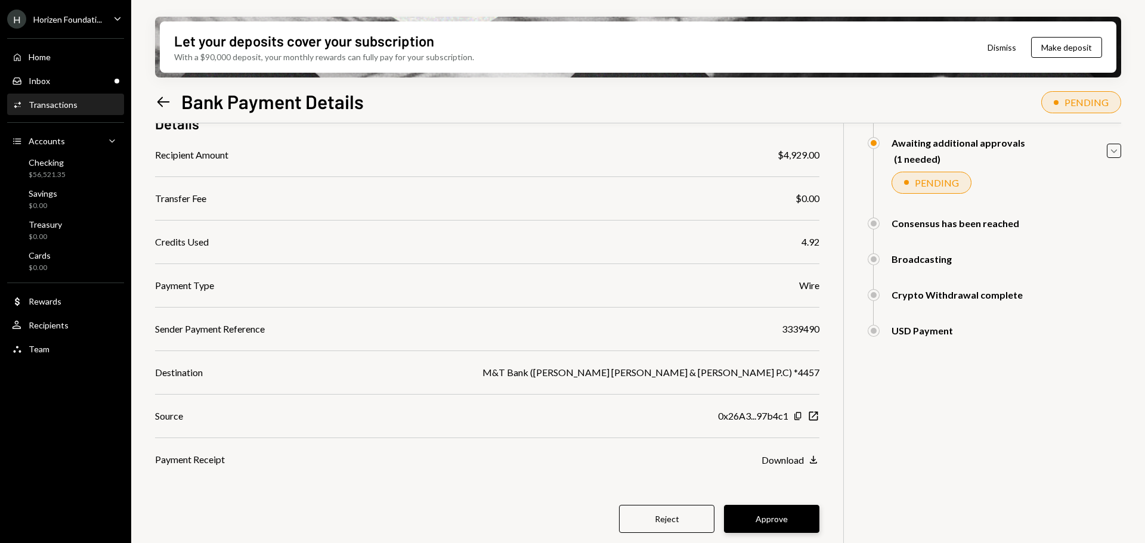
click at [797, 520] on button "Approve" at bounding box center [771, 519] width 95 height 28
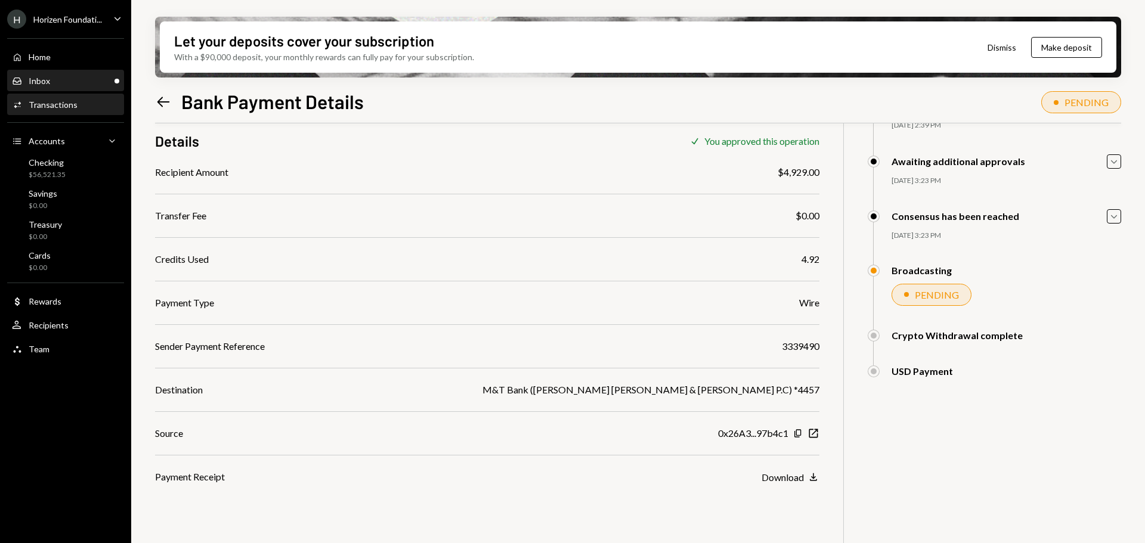
click at [78, 76] on div "Inbox Inbox" at bounding box center [65, 81] width 107 height 11
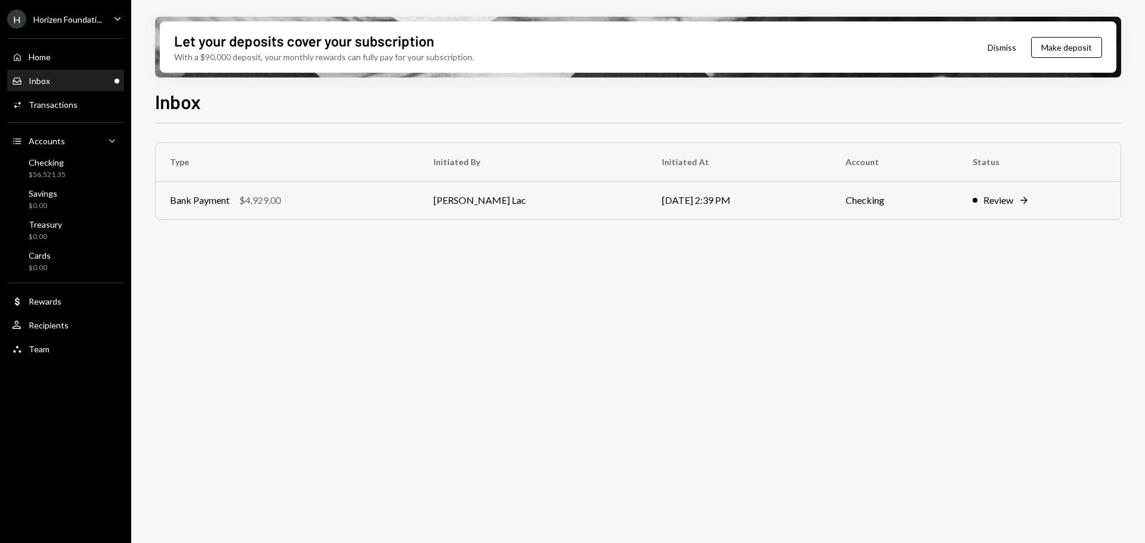
click at [325, 222] on div "Type Initiated By Initiated At Account Status Bank Payment $4,929.00 Harrison L…" at bounding box center [638, 193] width 966 height 101
click at [315, 207] on div "Bank Payment $4,929.00" at bounding box center [287, 200] width 235 height 14
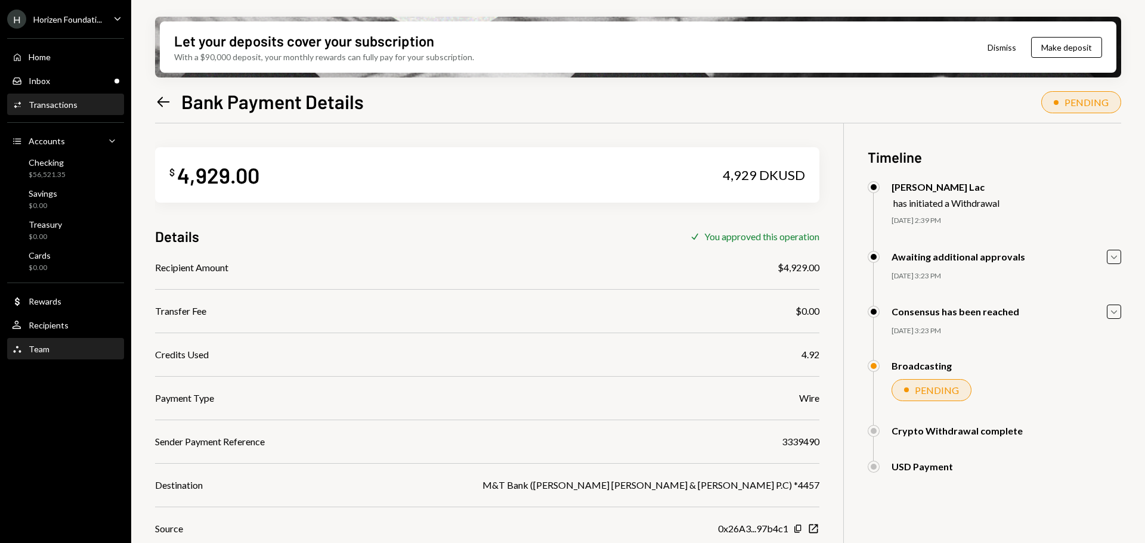
click at [64, 354] on div "Team Team" at bounding box center [65, 349] width 107 height 11
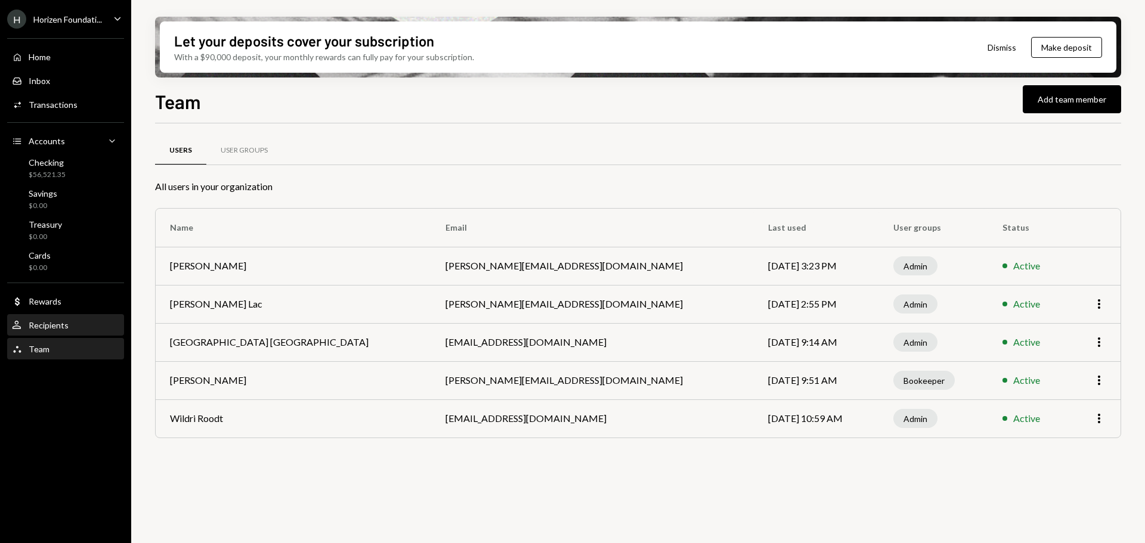
click at [59, 333] on div "User Recipients" at bounding box center [65, 325] width 107 height 20
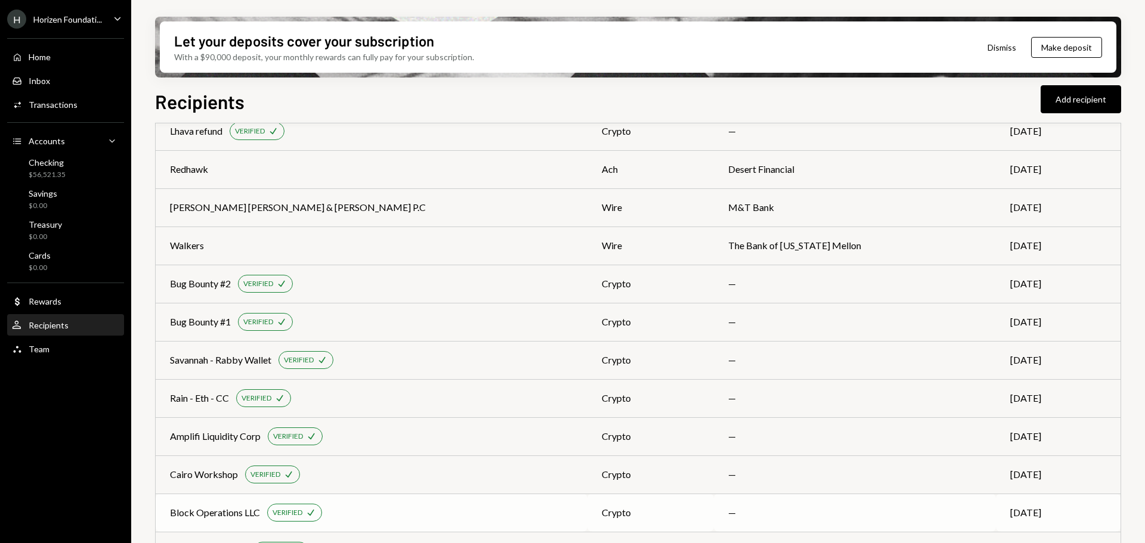
scroll to position [477, 0]
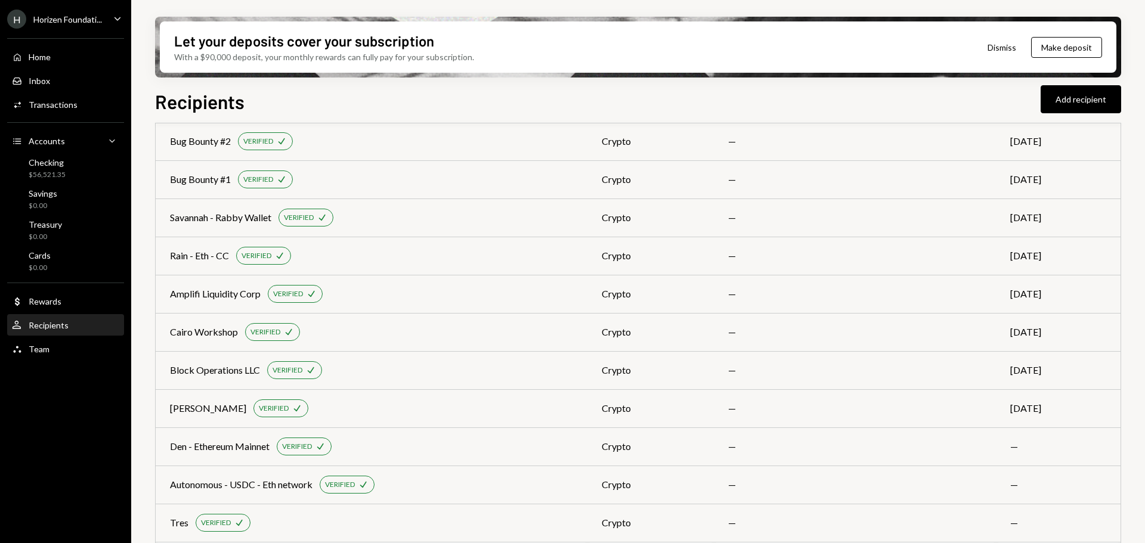
scroll to position [321, 0]
